Goal: Task Accomplishment & Management: Complete application form

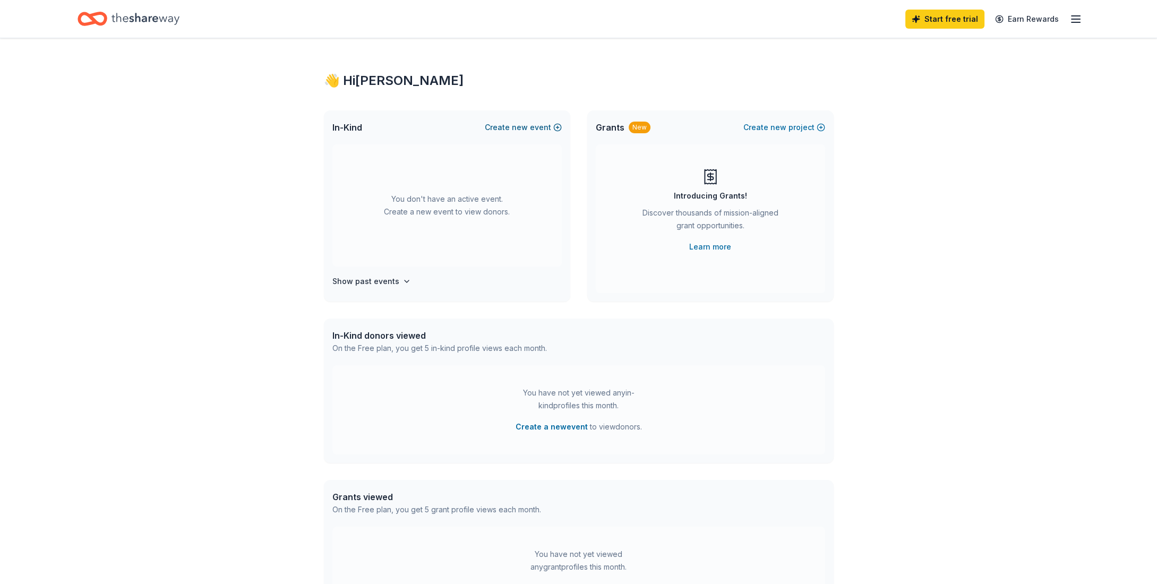
click at [556, 125] on button "Create new event" at bounding box center [523, 127] width 77 height 13
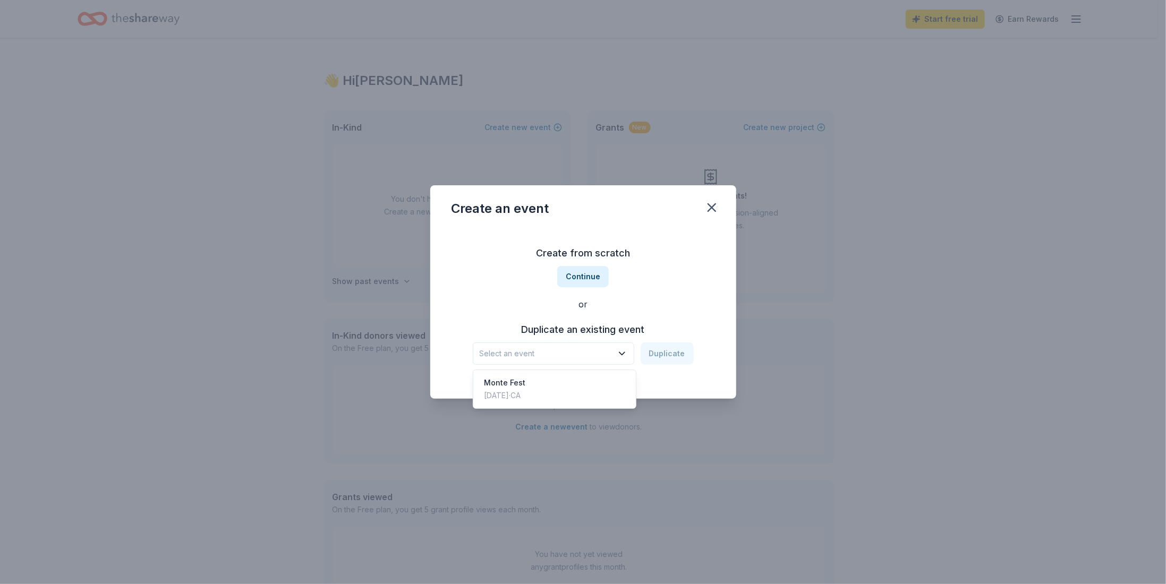
click at [626, 352] on icon "button" at bounding box center [622, 353] width 11 height 11
click at [591, 377] on div "Monte Fest [DATE] · CA" at bounding box center [554, 389] width 158 height 34
click at [671, 346] on button "Duplicate" at bounding box center [667, 354] width 53 height 22
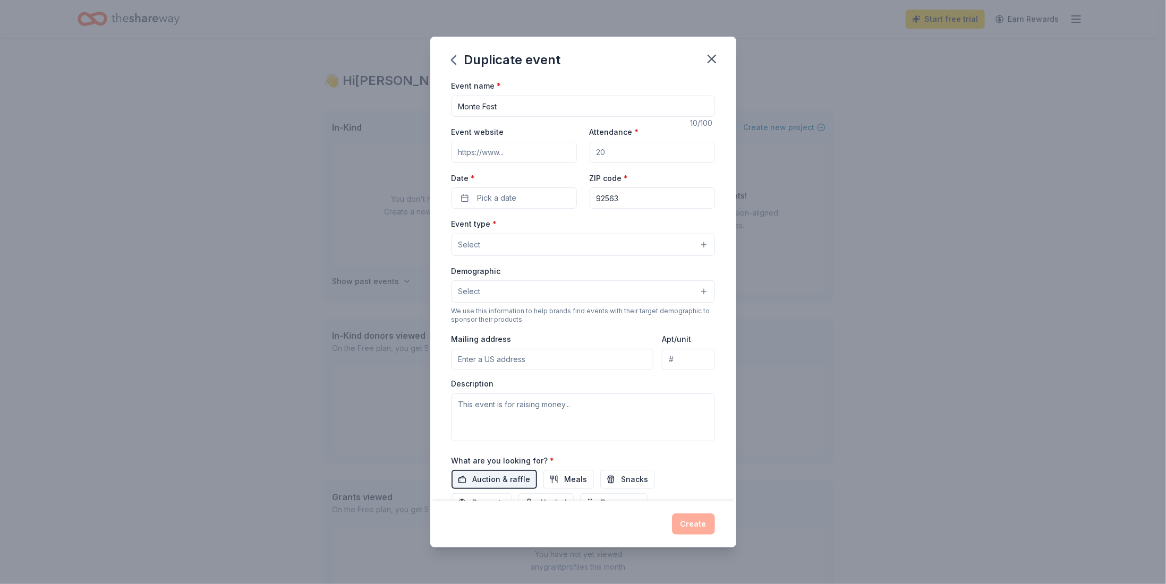
drag, startPoint x: 631, startPoint y: 150, endPoint x: 584, endPoint y: 154, distance: 46.3
click at [584, 154] on div "Event website Attendance * Date * Pick a date ZIP code * 92563" at bounding box center [583, 166] width 263 height 83
type input "1000"
click at [523, 198] on button "Pick a date" at bounding box center [514, 198] width 125 height 21
click at [568, 228] on button "Go to next month" at bounding box center [569, 226] width 15 height 15
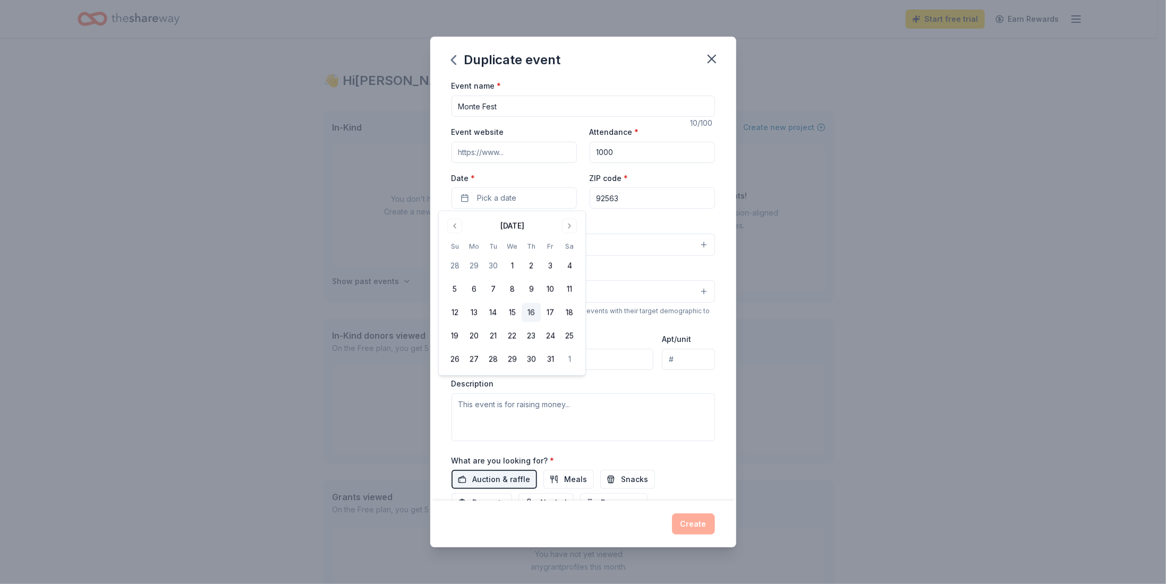
click at [528, 313] on button "16" at bounding box center [531, 312] width 19 height 19
click at [647, 231] on div "Event type * Select" at bounding box center [583, 236] width 263 height 39
click at [496, 245] on button "Select" at bounding box center [583, 245] width 263 height 22
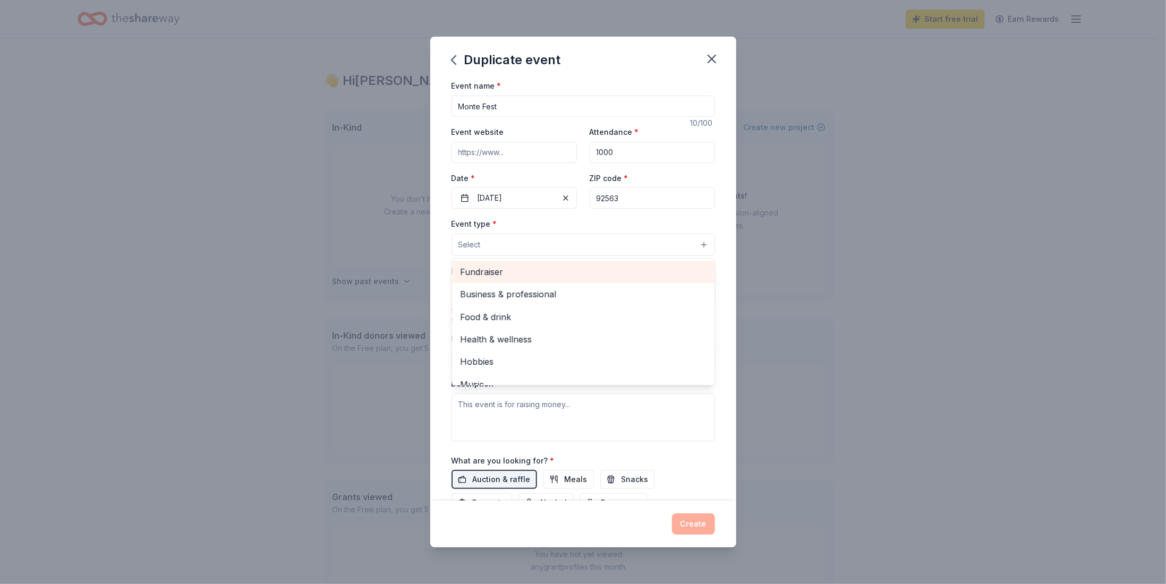
click at [491, 270] on span "Fundraiser" at bounding box center [583, 272] width 245 height 14
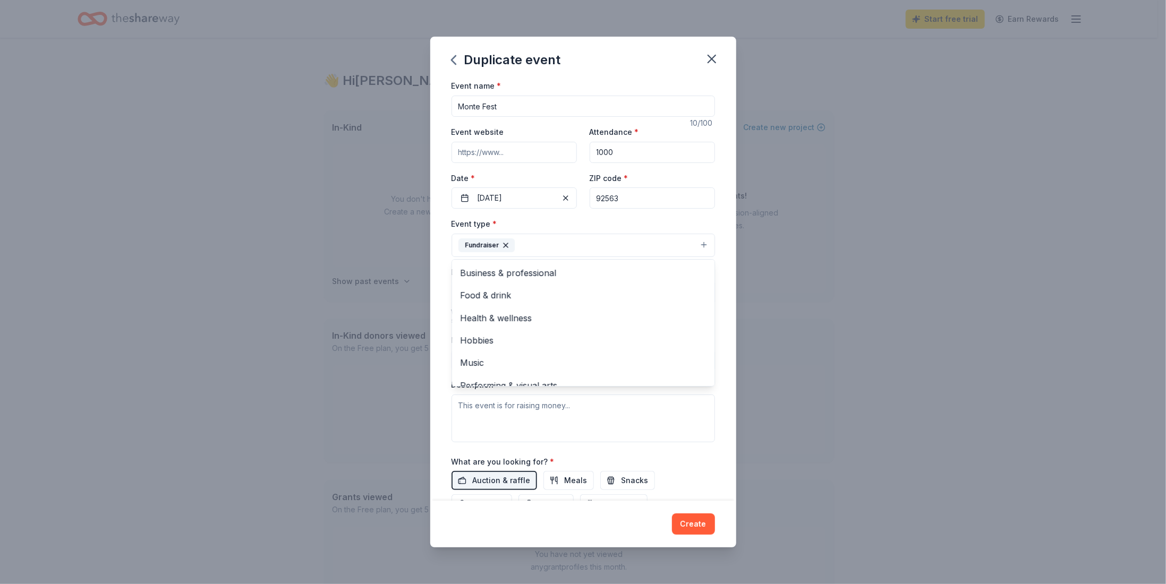
drag, startPoint x: 706, startPoint y: 287, endPoint x: 701, endPoint y: 326, distance: 39.1
click at [701, 326] on div "Event name * Monte Fest 10 /100 Event website Attendance * 1000 Date * 10/16/20…" at bounding box center [583, 289] width 306 height 421
click at [677, 287] on button "Select" at bounding box center [583, 293] width 263 height 22
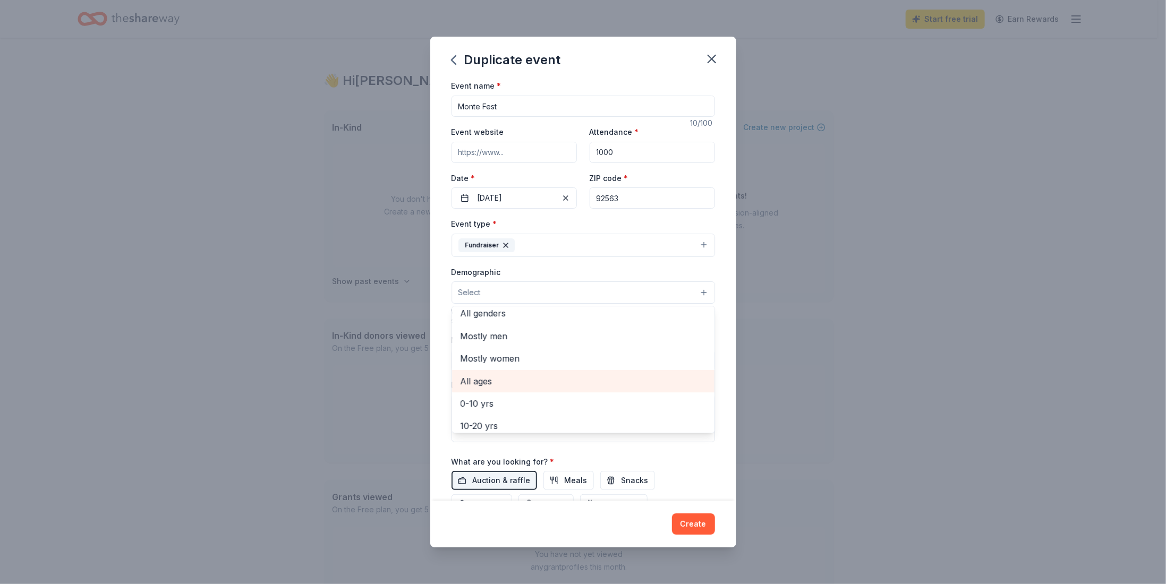
click at [514, 386] on span "All ages" at bounding box center [583, 381] width 245 height 14
click at [696, 247] on div "Event type * Fundraiser Demographic All ages All genders Mostly men Mostly wome…" at bounding box center [583, 330] width 263 height 226
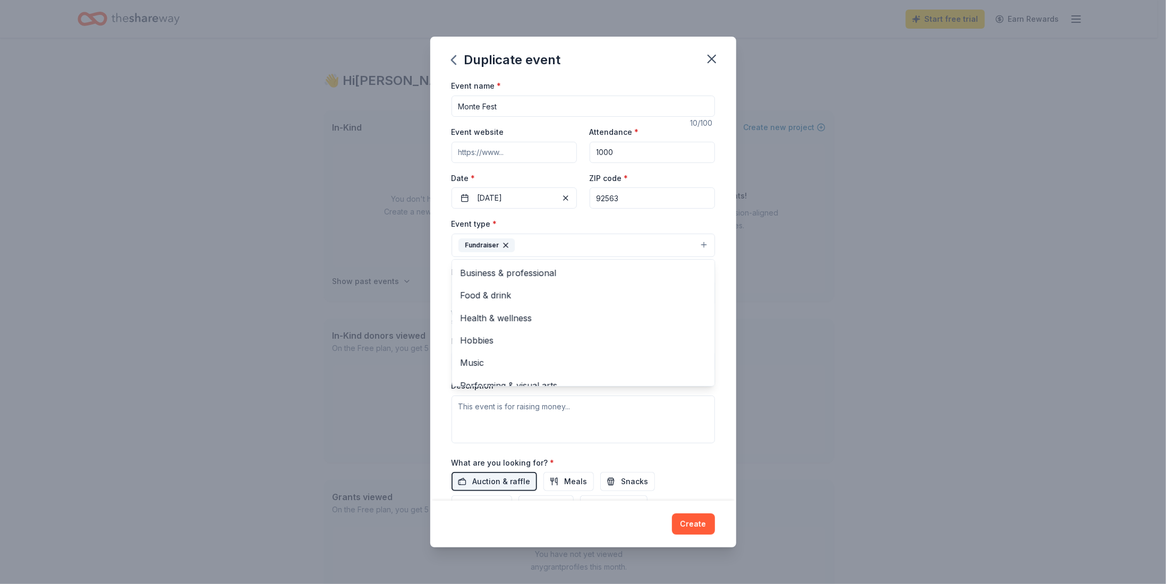
click at [696, 247] on button "Fundraiser" at bounding box center [583, 245] width 263 height 23
click at [697, 218] on div "Event type * Fundraiser Business & professional Food & drink Health & wellness …" at bounding box center [583, 237] width 263 height 40
click at [537, 359] on input "Mailing address" at bounding box center [553, 361] width 202 height 21
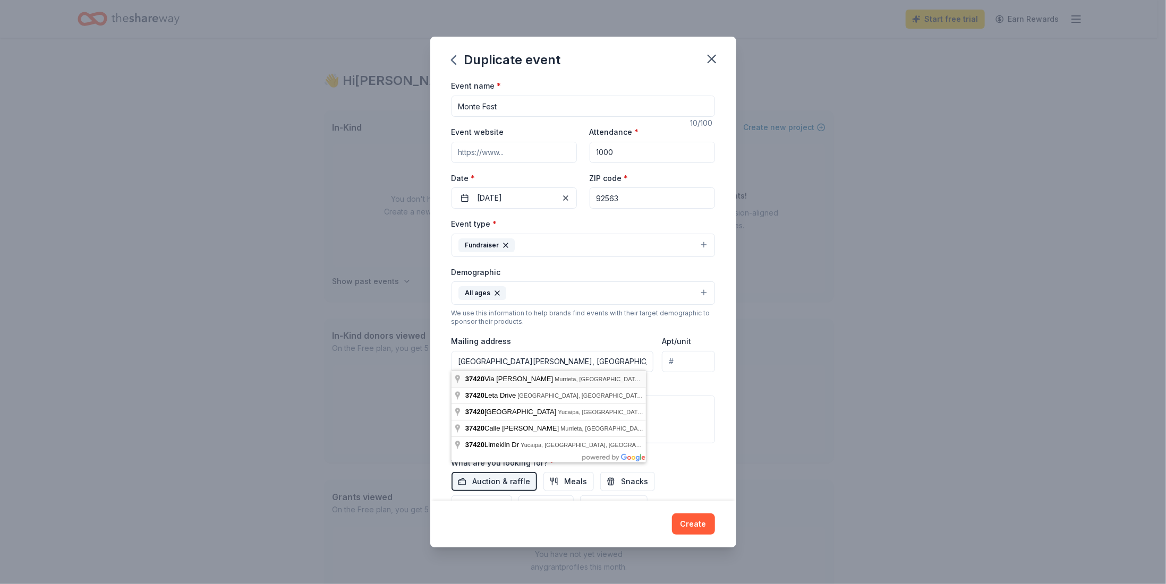
type input "37420 Via Mira Mosa, Murrieta, CA, 92563"
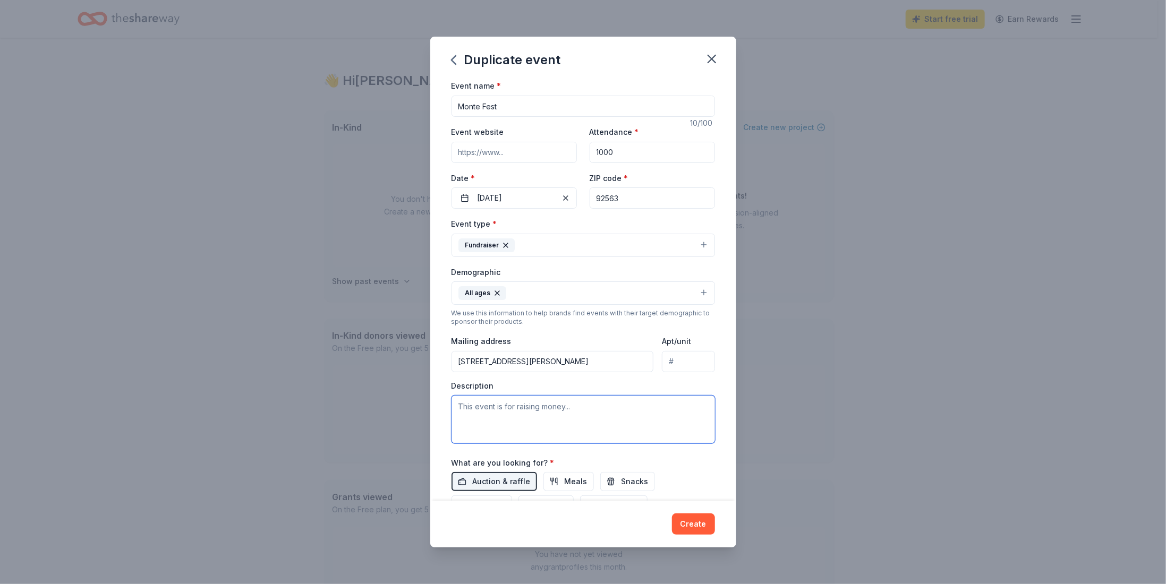
click at [513, 407] on textarea at bounding box center [583, 420] width 263 height 48
paste textarea "Hi, Every year our school has a fall festival, Monte Fest. We are a Title 1 sch…"
click at [471, 405] on textarea "Hi, Every year our school has a fall festival, Monte Fest. We are a Title 1 sch…" at bounding box center [583, 420] width 263 height 48
click at [457, 416] on textarea "Every year our school has a fall festival, Monte Fest. We are a Title 1 school …" at bounding box center [583, 420] width 263 height 48
click at [572, 415] on textarea "Every year our school has a fall festival, Monte Fest. We are a Title 1 school …" at bounding box center [583, 420] width 263 height 48
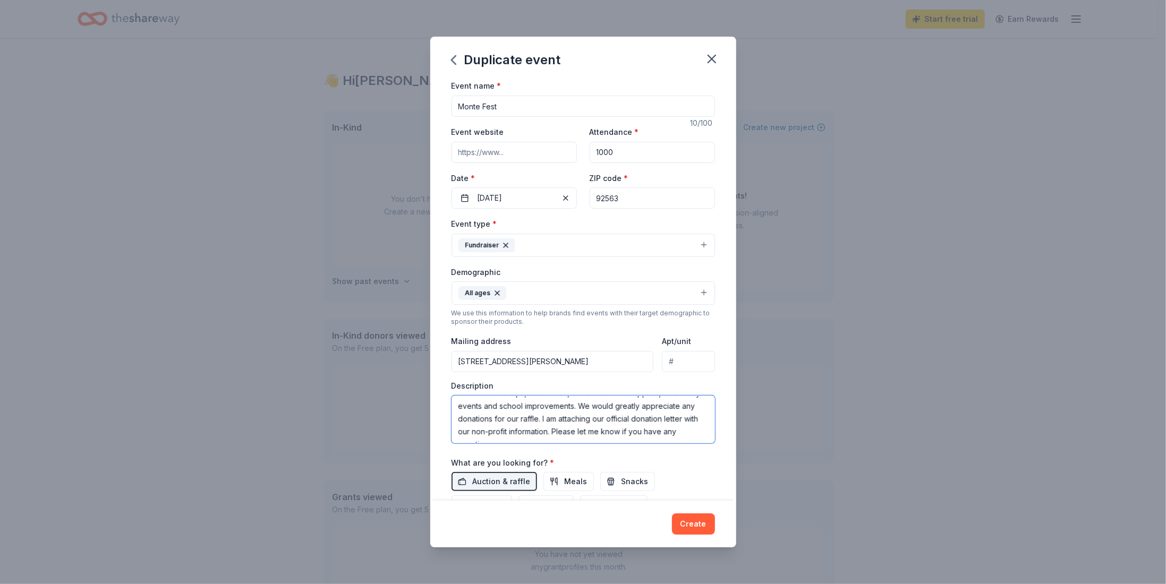
scroll to position [85, 0]
drag, startPoint x: 682, startPoint y: 423, endPoint x: 623, endPoint y: 407, distance: 61.1
click at [623, 407] on textarea "Every year our school has a fall festival, Monte Fest. We are a Title 1 school …" at bounding box center [583, 420] width 263 height 48
drag, startPoint x: 551, startPoint y: 425, endPoint x: 624, endPoint y: 405, distance: 75.7
click at [624, 405] on textarea "Every year our school has a fall festival, Monte Fest. We are a Title 1 school …" at bounding box center [583, 420] width 263 height 48
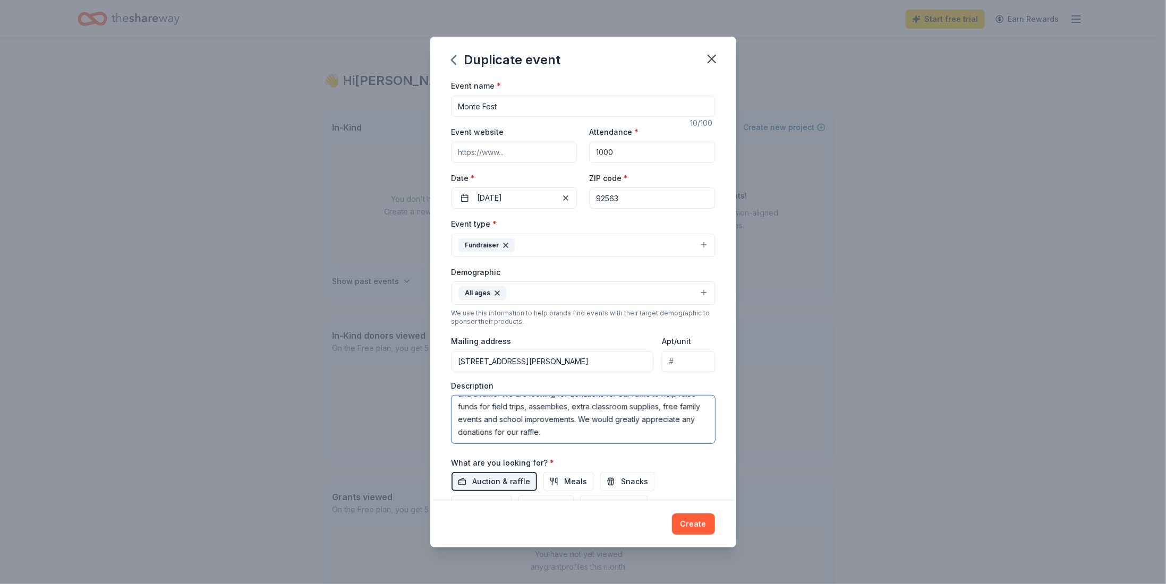
scroll to position [76, 0]
type textarea "Every year our school has a fall festival, Monte Fest. We are a Title 1 school …"
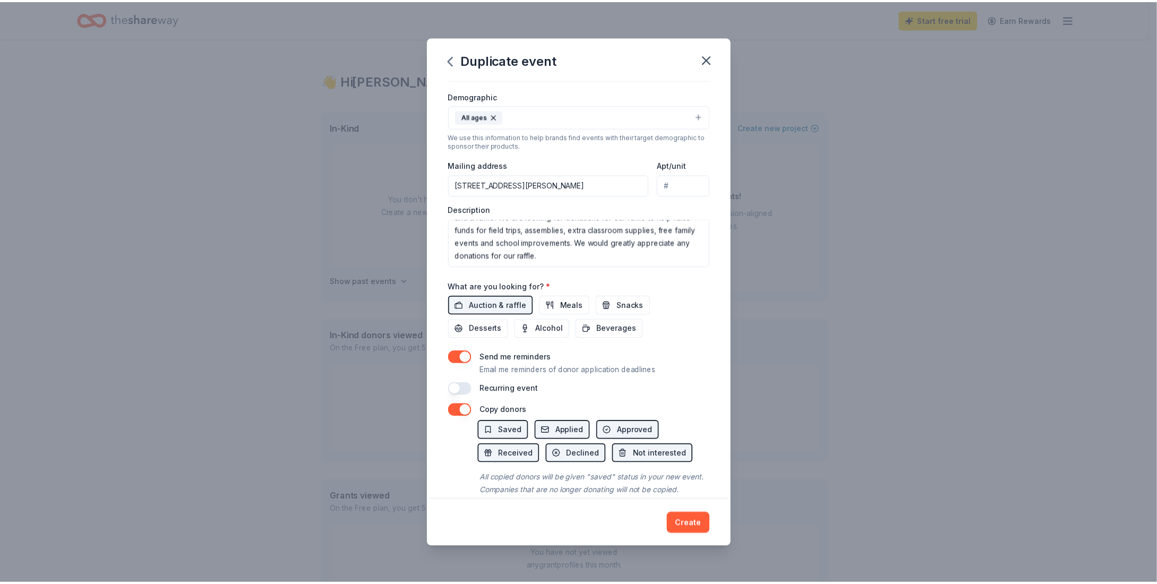
scroll to position [202, 0]
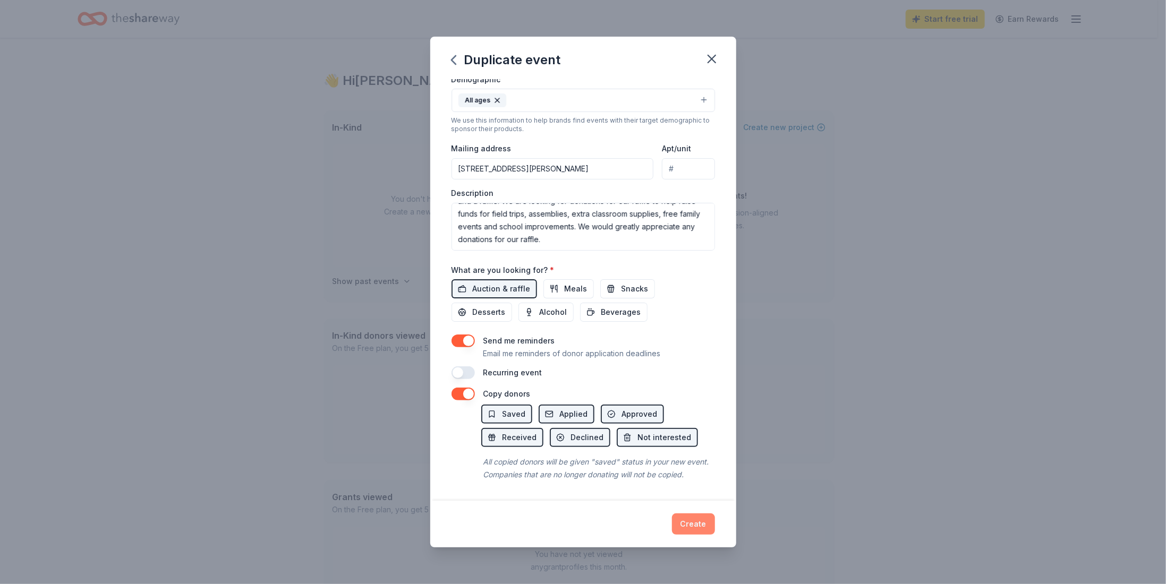
click at [686, 518] on button "Create" at bounding box center [693, 524] width 43 height 21
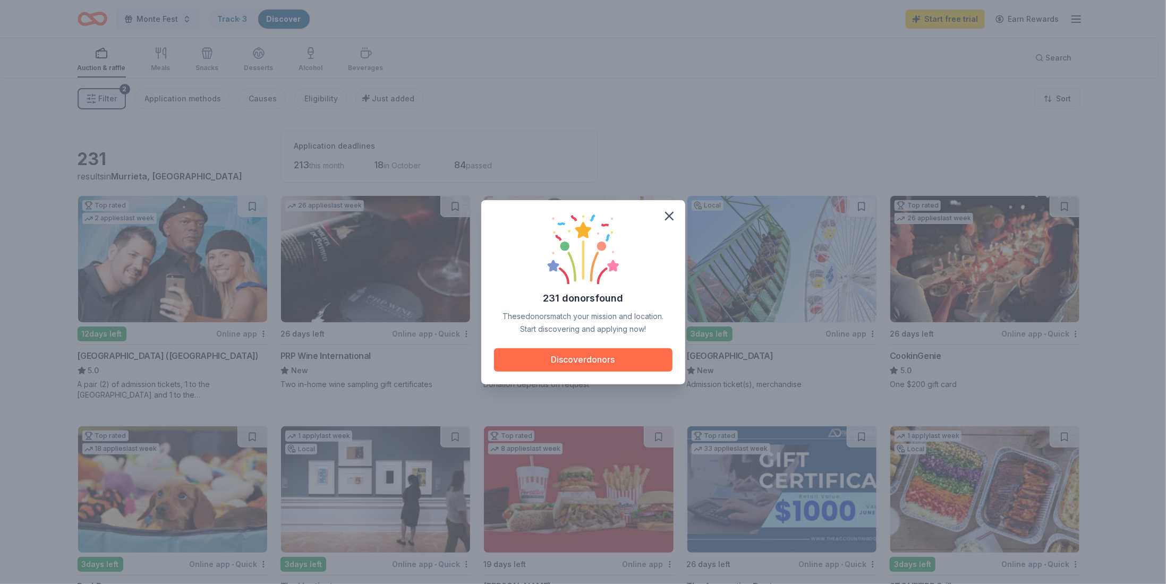
click at [596, 357] on button "Discover donors" at bounding box center [583, 359] width 178 height 23
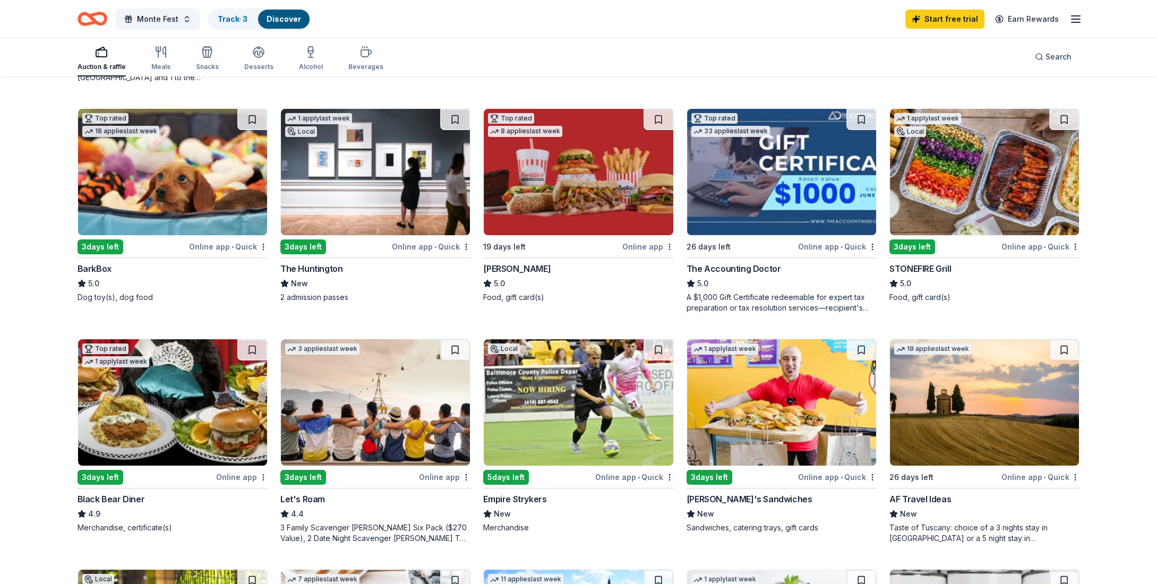
scroll to position [325, 0]
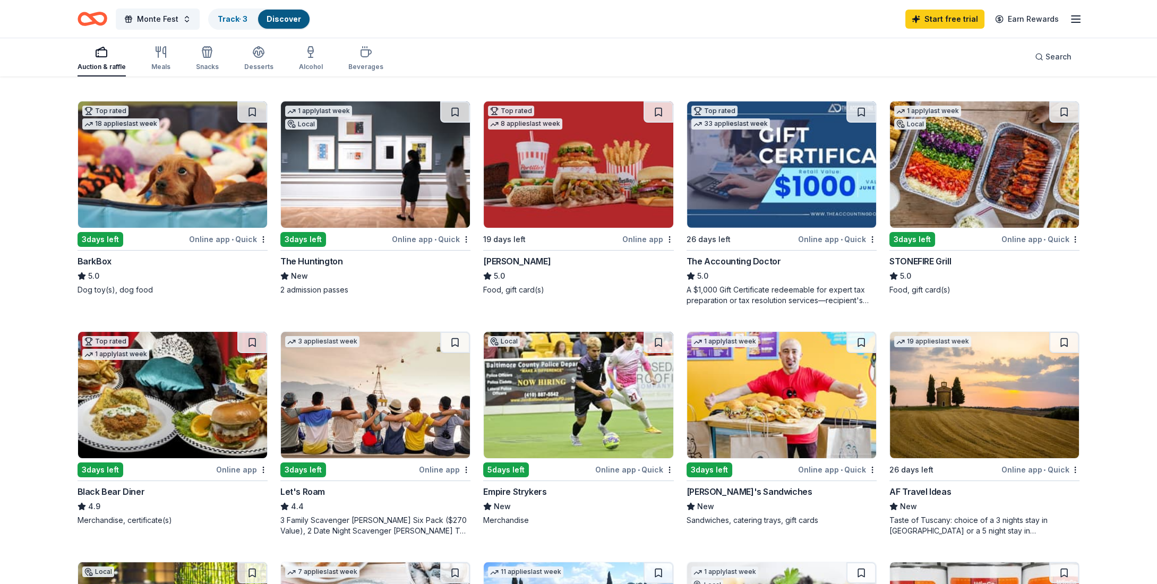
click at [914, 263] on div "STONEFIRE Grill" at bounding box center [921, 261] width 62 height 13
click at [137, 430] on img at bounding box center [172, 395] width 189 height 126
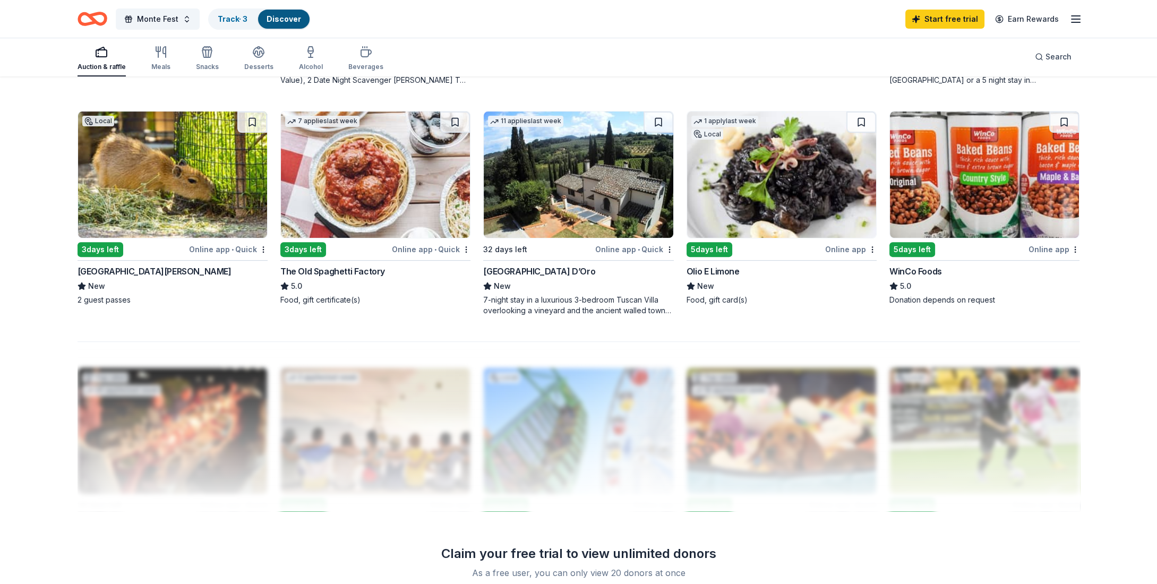
scroll to position [788, 0]
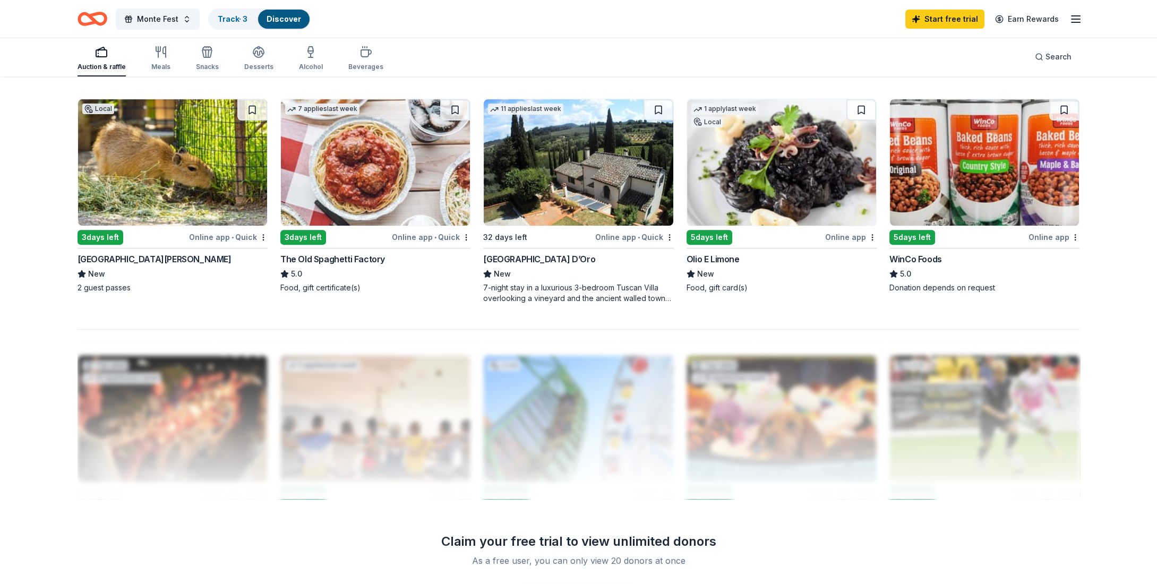
click at [420, 164] on img at bounding box center [375, 162] width 189 height 126
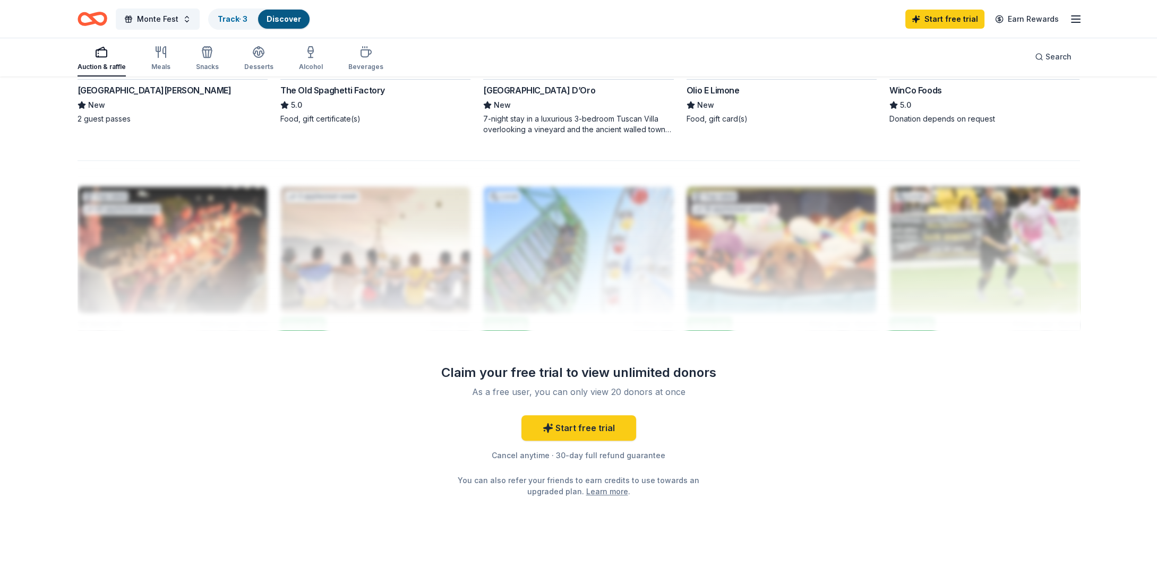
scroll to position [0, 0]
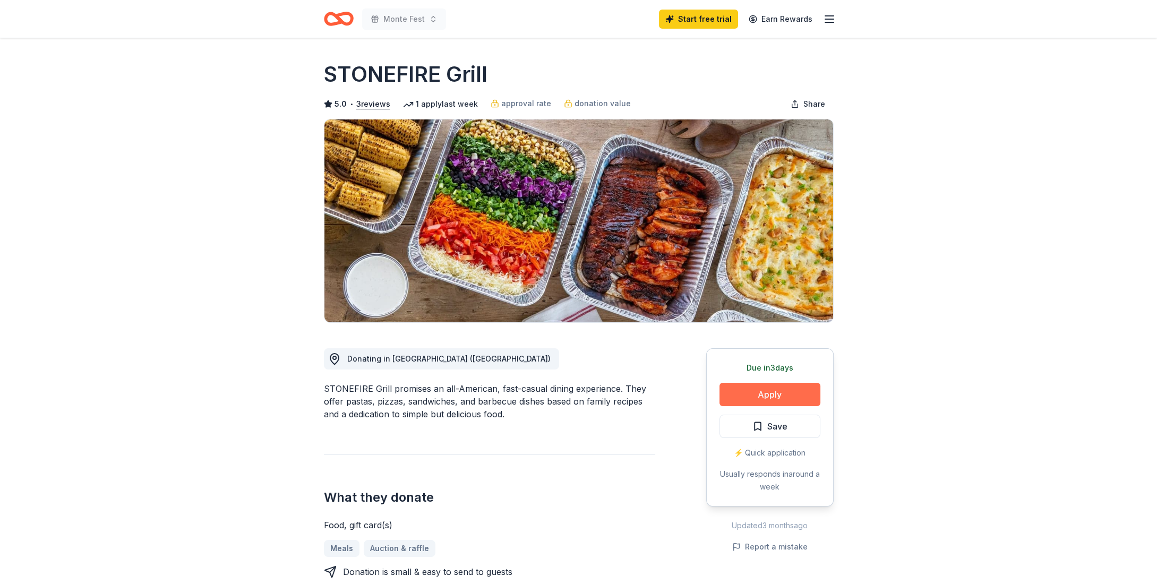
click at [784, 393] on button "Apply" at bounding box center [770, 394] width 101 height 23
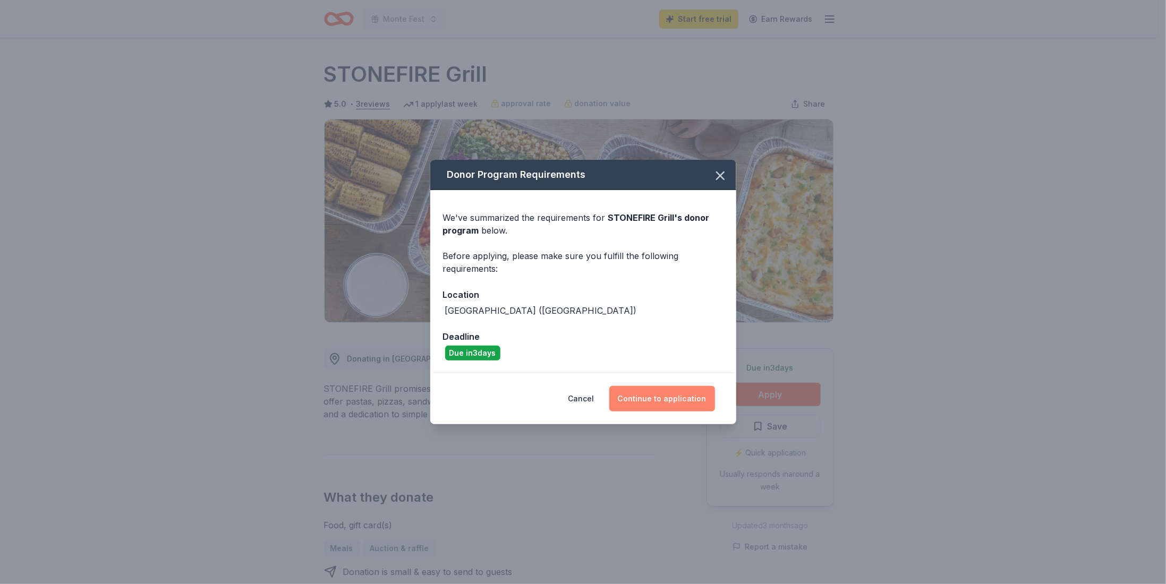
click at [647, 401] on button "Continue to application" at bounding box center [662, 398] width 106 height 25
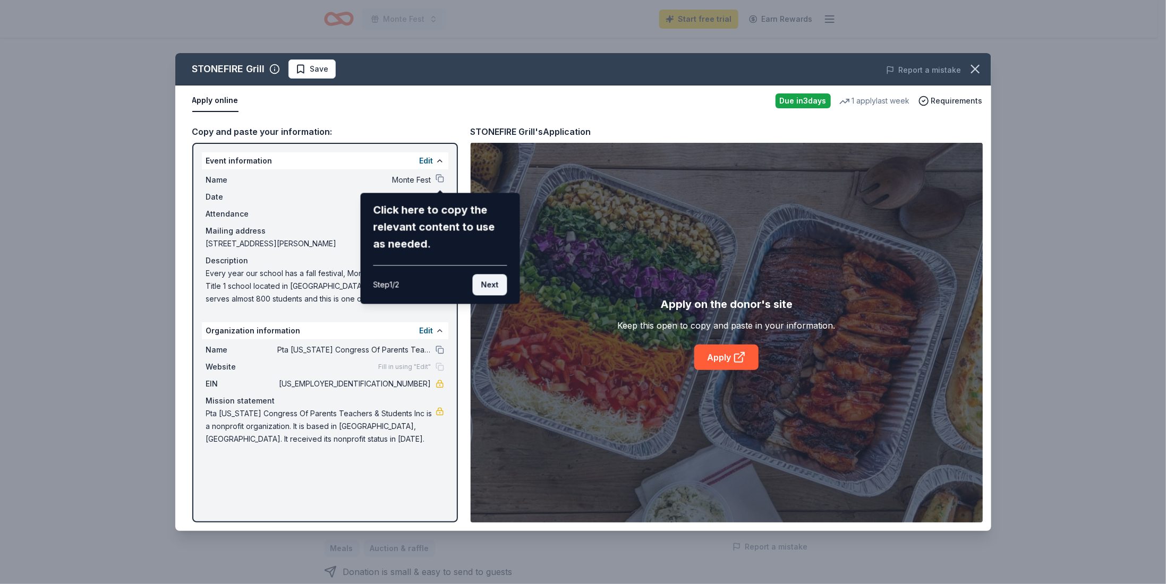
click at [487, 284] on button "Next" at bounding box center [489, 284] width 35 height 21
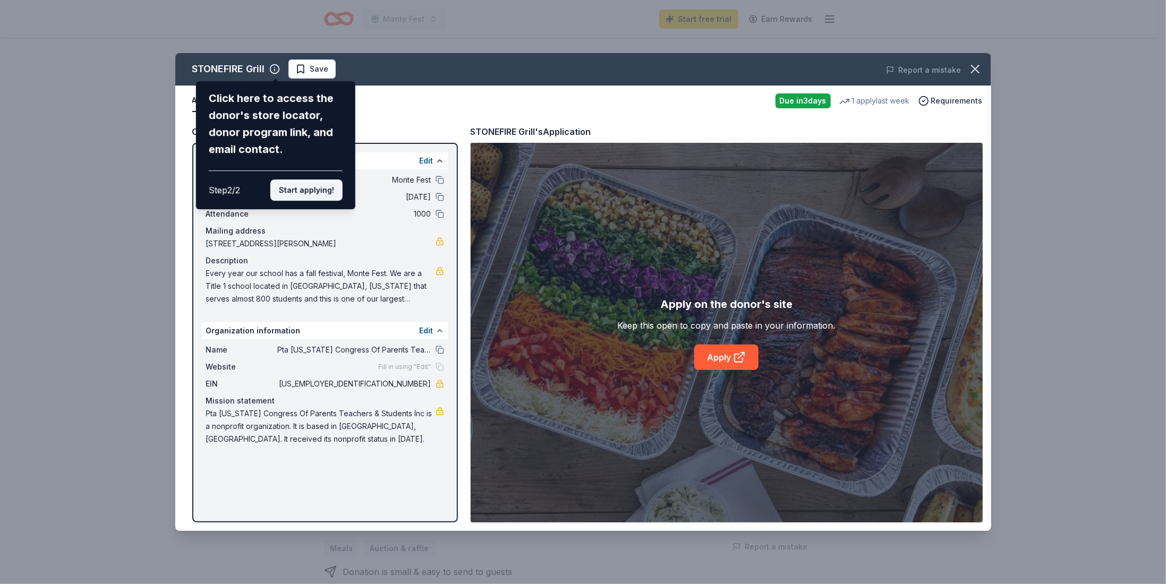
click at [306, 188] on button "Start applying!" at bounding box center [306, 190] width 72 height 21
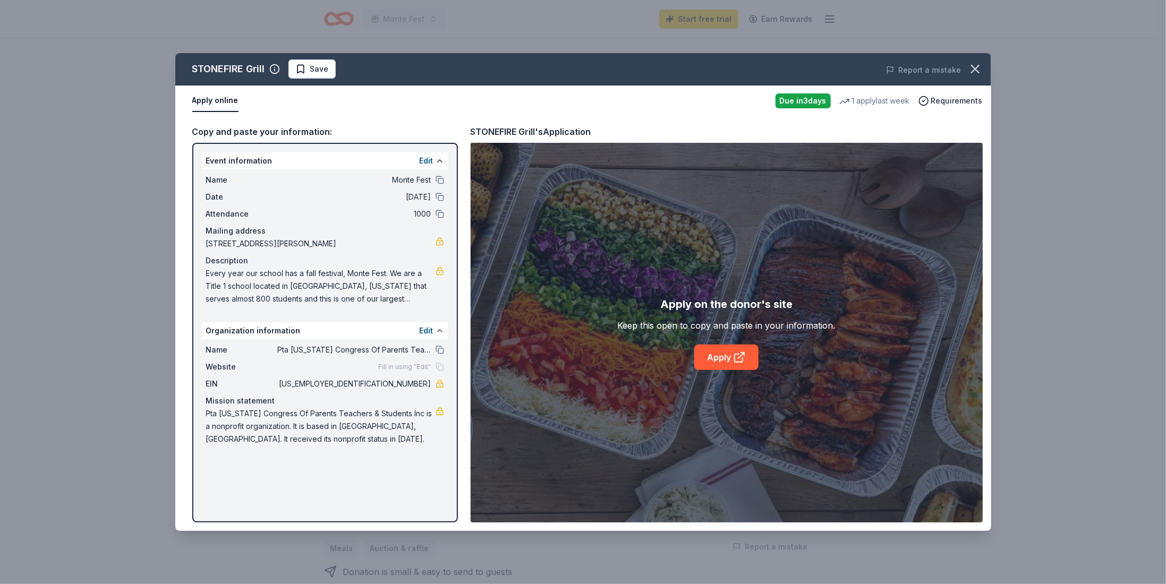
click at [437, 367] on div "Fill in using "Edit"" at bounding box center [411, 367] width 65 height 8
click at [425, 328] on button "Edit" at bounding box center [427, 331] width 14 height 13
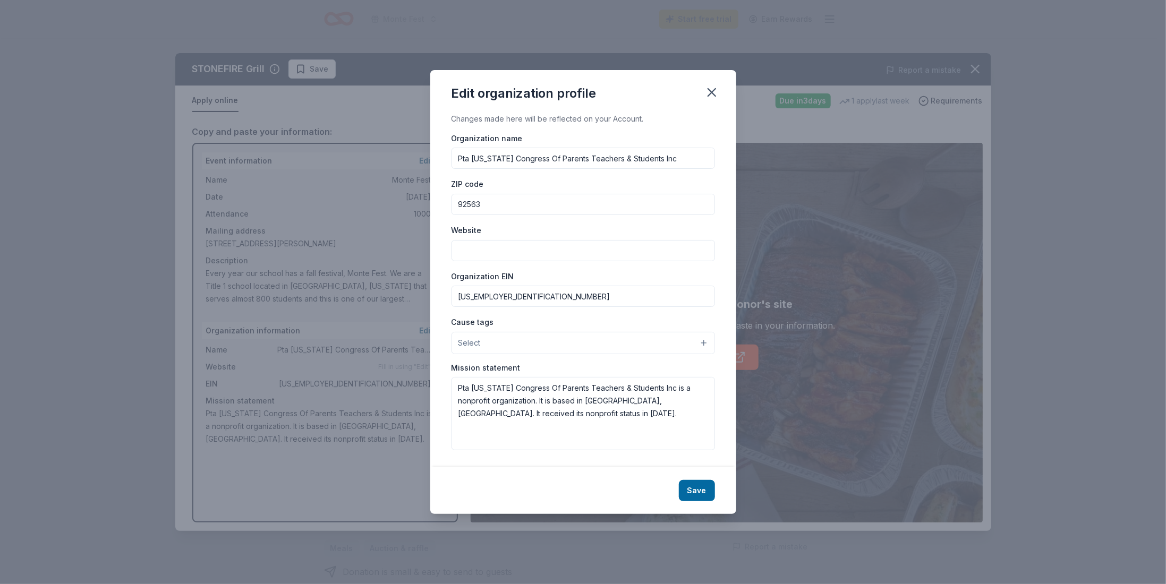
click at [523, 247] on input "Website" at bounding box center [583, 250] width 263 height 21
paste input "[URL][DOMAIN_NAME]"
type input "[URL][DOMAIN_NAME]"
click at [691, 489] on button "Save" at bounding box center [697, 490] width 36 height 21
click at [706, 93] on icon "button" at bounding box center [711, 92] width 15 height 15
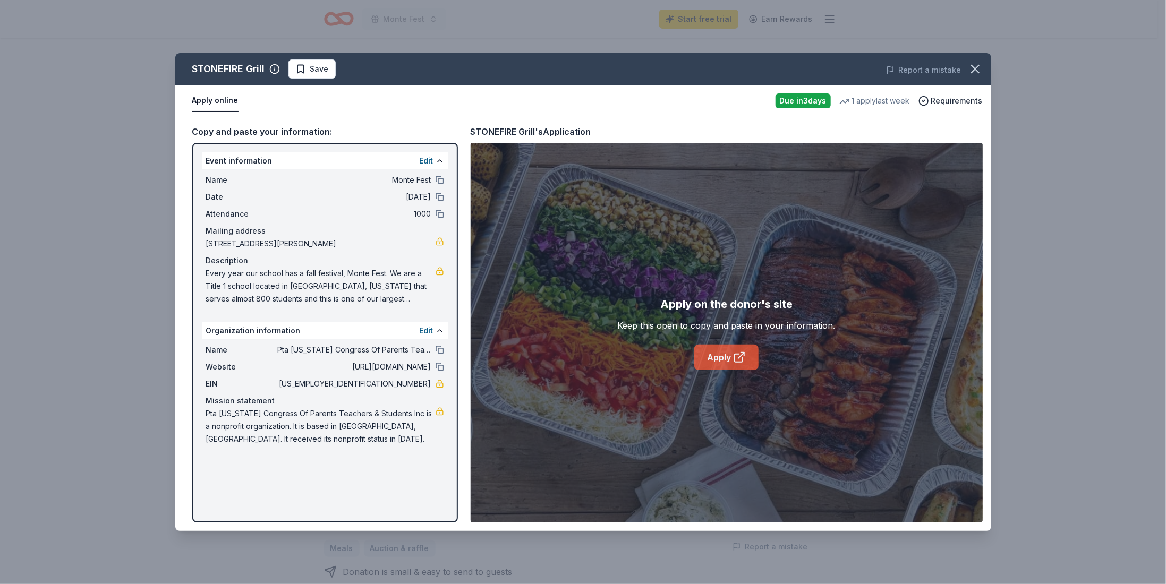
click at [720, 360] on link "Apply" at bounding box center [726, 357] width 64 height 25
drag, startPoint x: 391, startPoint y: 382, endPoint x: 422, endPoint y: 384, distance: 30.9
click at [422, 384] on span "[US_EMPLOYER_IDENTIFICATION_NUMBER]" at bounding box center [354, 384] width 154 height 13
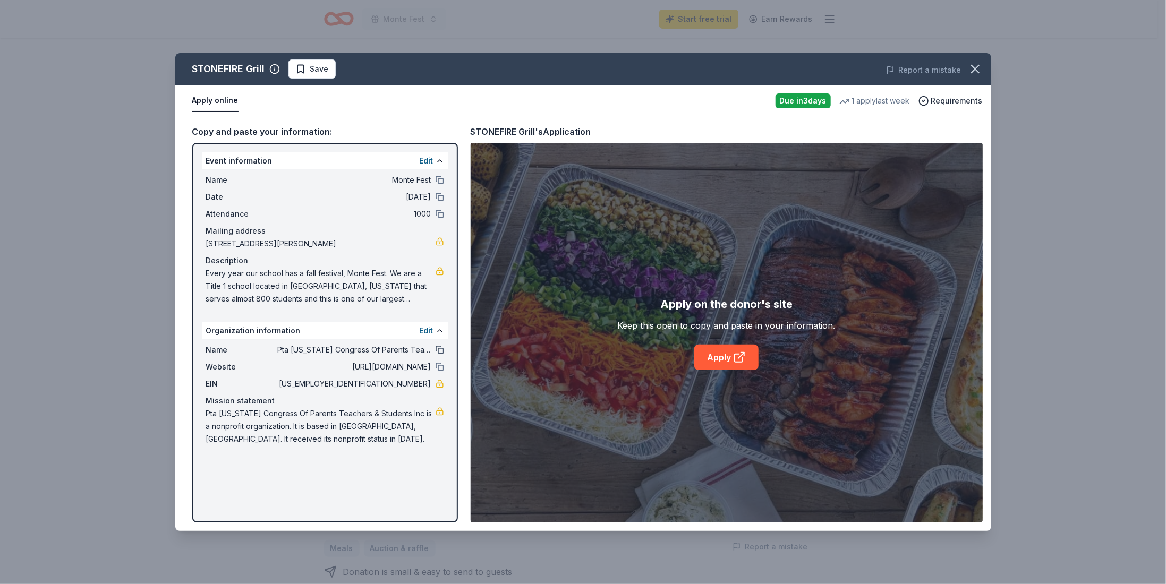
click at [440, 348] on button at bounding box center [440, 350] width 8 height 8
click at [296, 275] on span "Every year our school has a fall festival, Monte Fest. We are a Title 1 school …" at bounding box center [320, 286] width 229 height 38
click at [975, 72] on icon "button" at bounding box center [975, 69] width 15 height 15
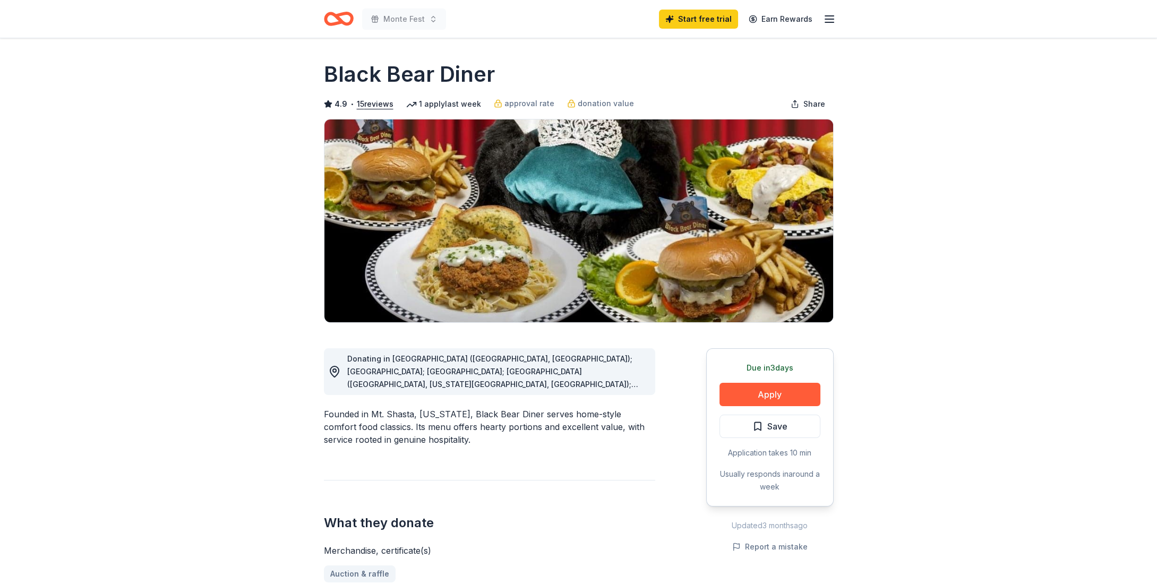
click at [628, 367] on span "Donating in [GEOGRAPHIC_DATA] ([GEOGRAPHIC_DATA], [GEOGRAPHIC_DATA]); [GEOGRAPH…" at bounding box center [496, 448] width 298 height 188
click at [761, 395] on button "Apply" at bounding box center [770, 394] width 101 height 23
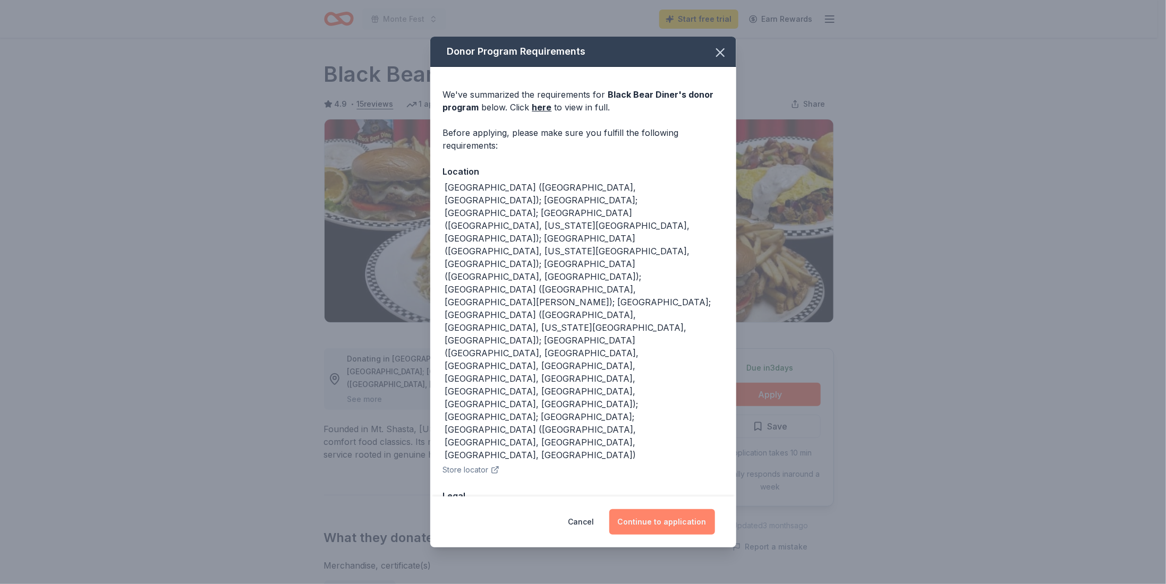
click at [659, 509] on button "Continue to application" at bounding box center [662, 521] width 106 height 25
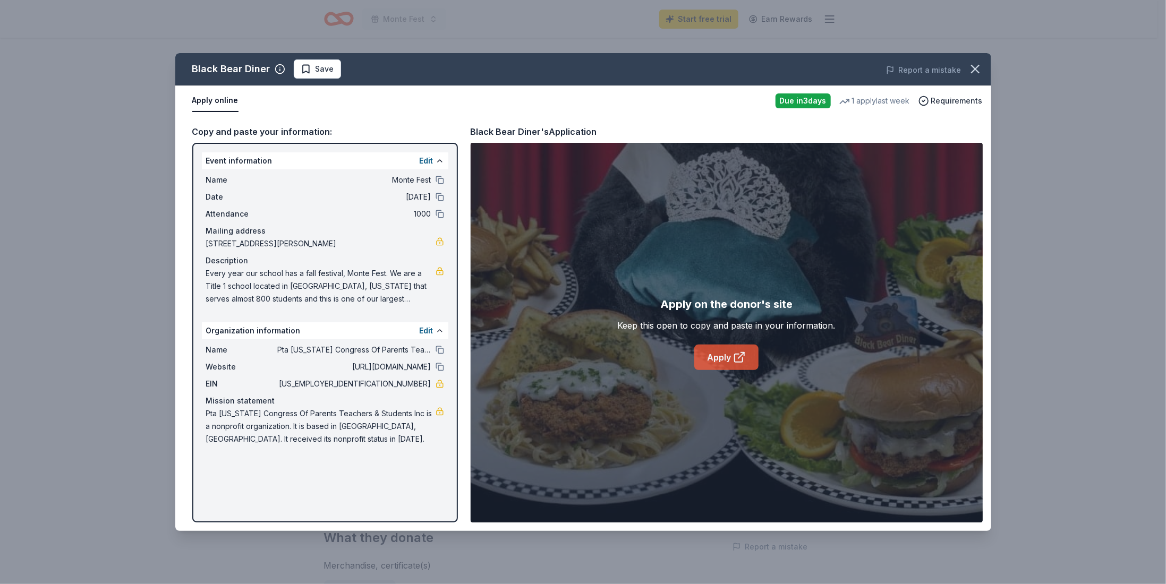
click at [717, 355] on link "Apply" at bounding box center [726, 357] width 64 height 25
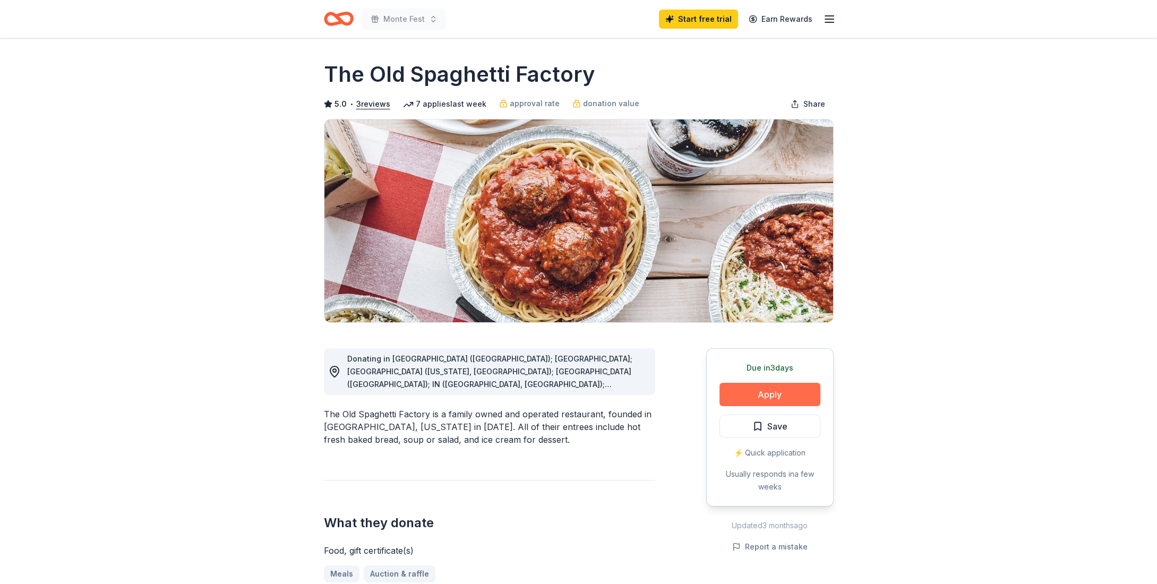
click at [750, 398] on button "Apply" at bounding box center [770, 394] width 101 height 23
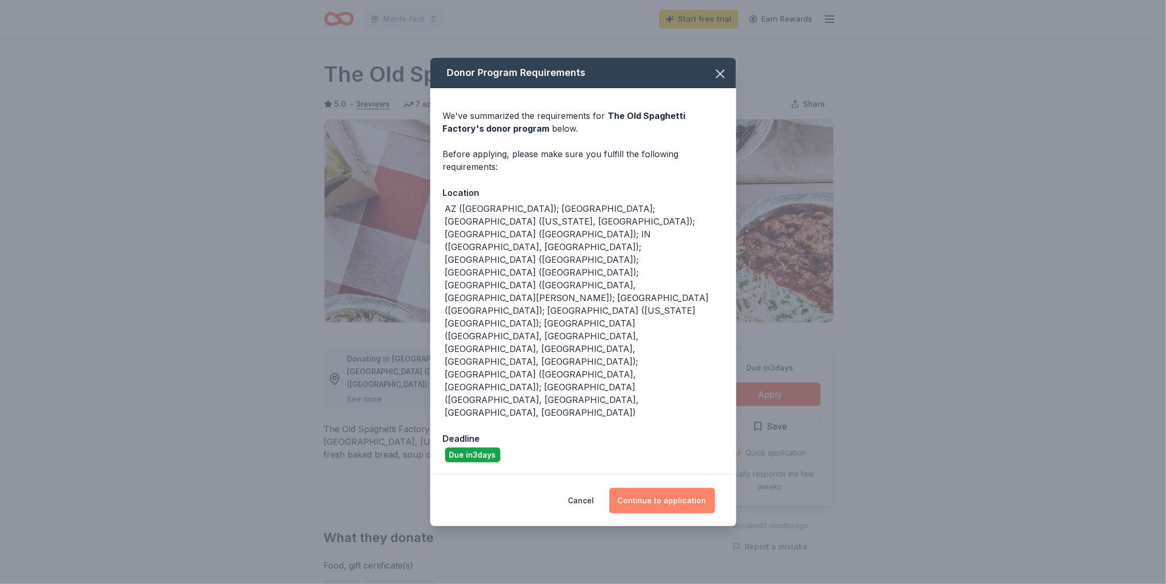
click at [657, 488] on button "Continue to application" at bounding box center [662, 500] width 106 height 25
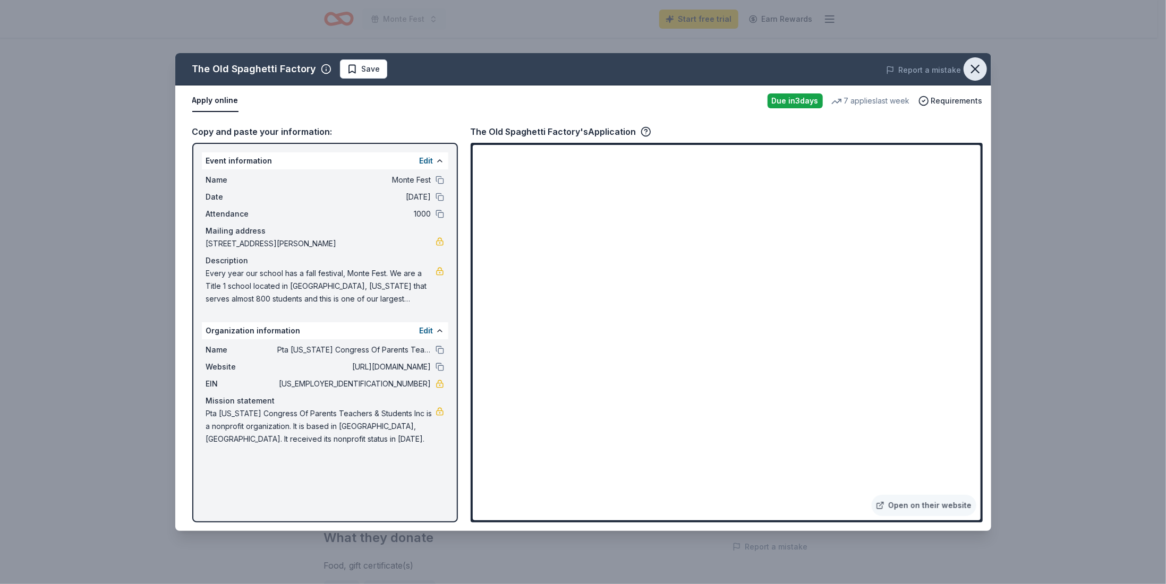
click at [974, 67] on icon "button" at bounding box center [975, 68] width 7 height 7
